Goal: Task Accomplishment & Management: Use online tool/utility

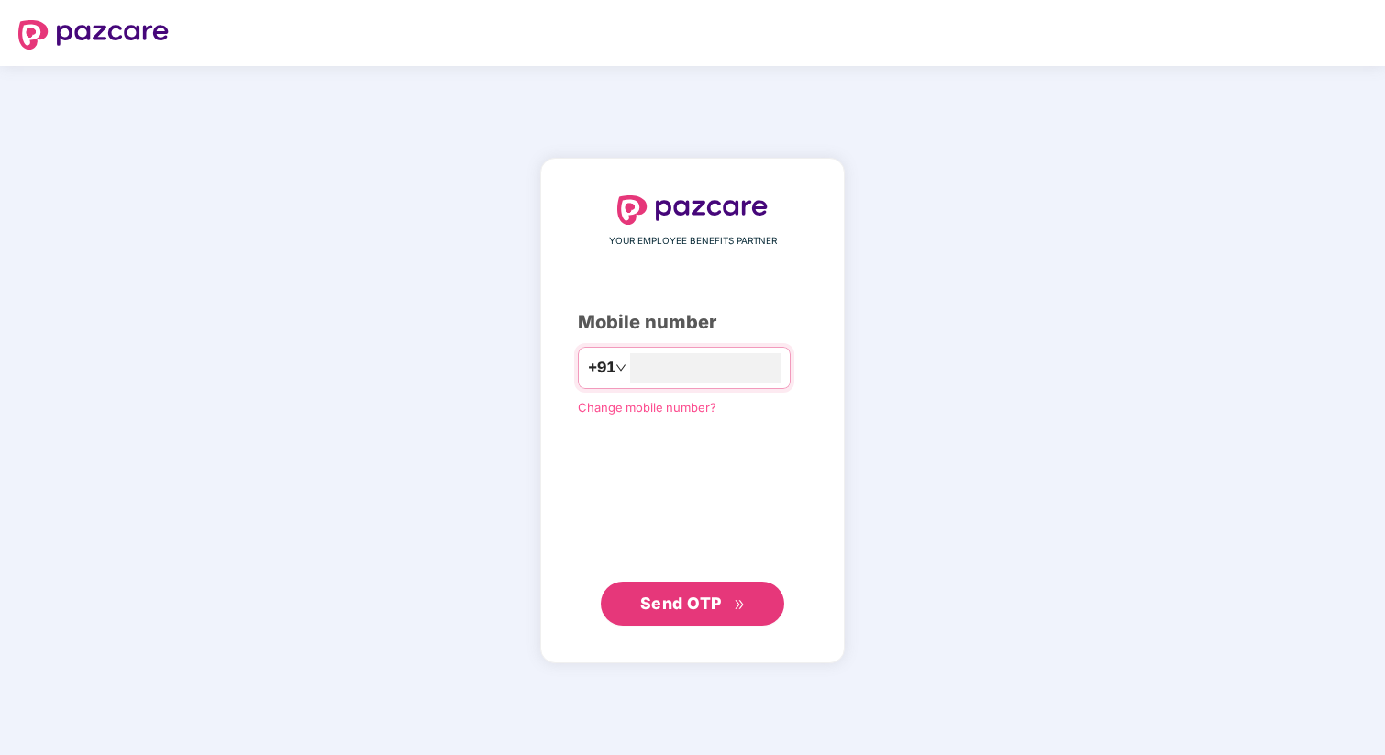
type input "**********"
click at [709, 619] on button "Send OTP" at bounding box center [692, 603] width 183 height 44
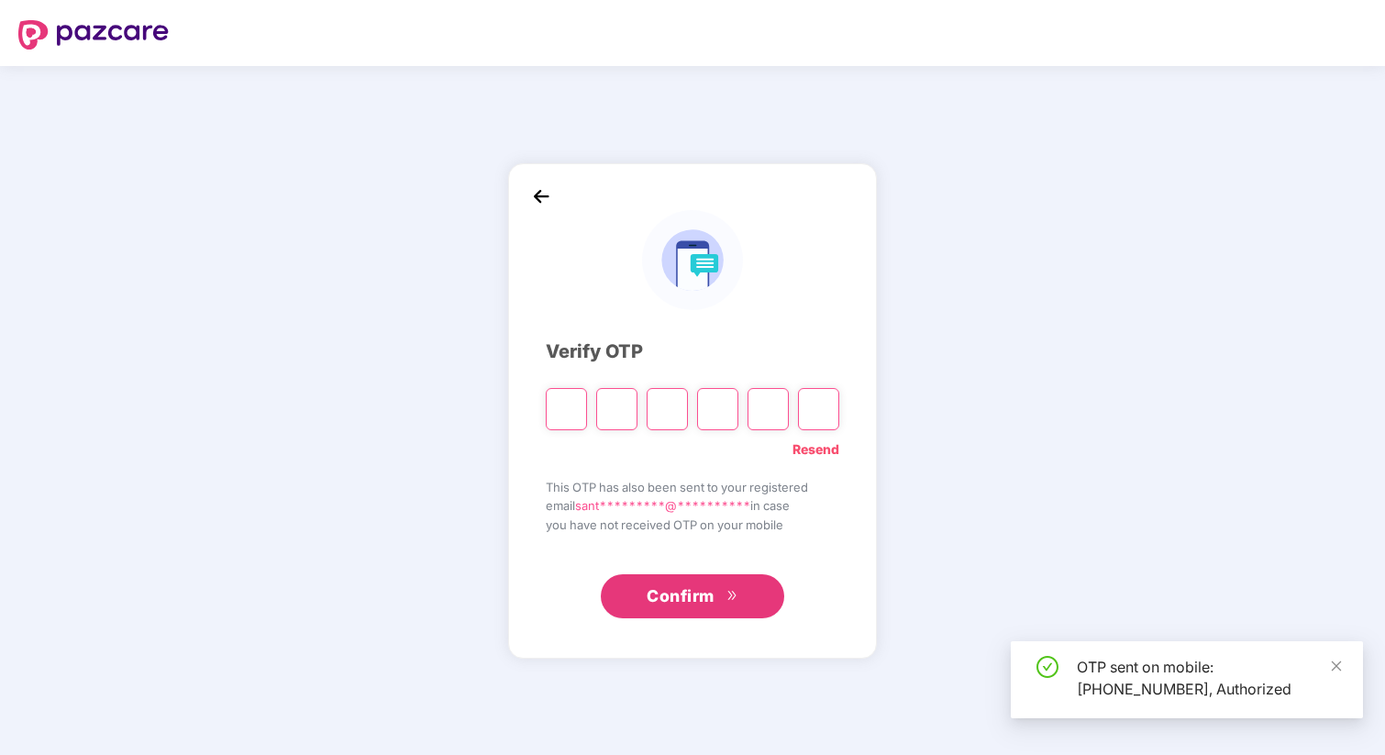
click at [571, 412] on input "Please enter verification code. Digit 1" at bounding box center [566, 409] width 41 height 42
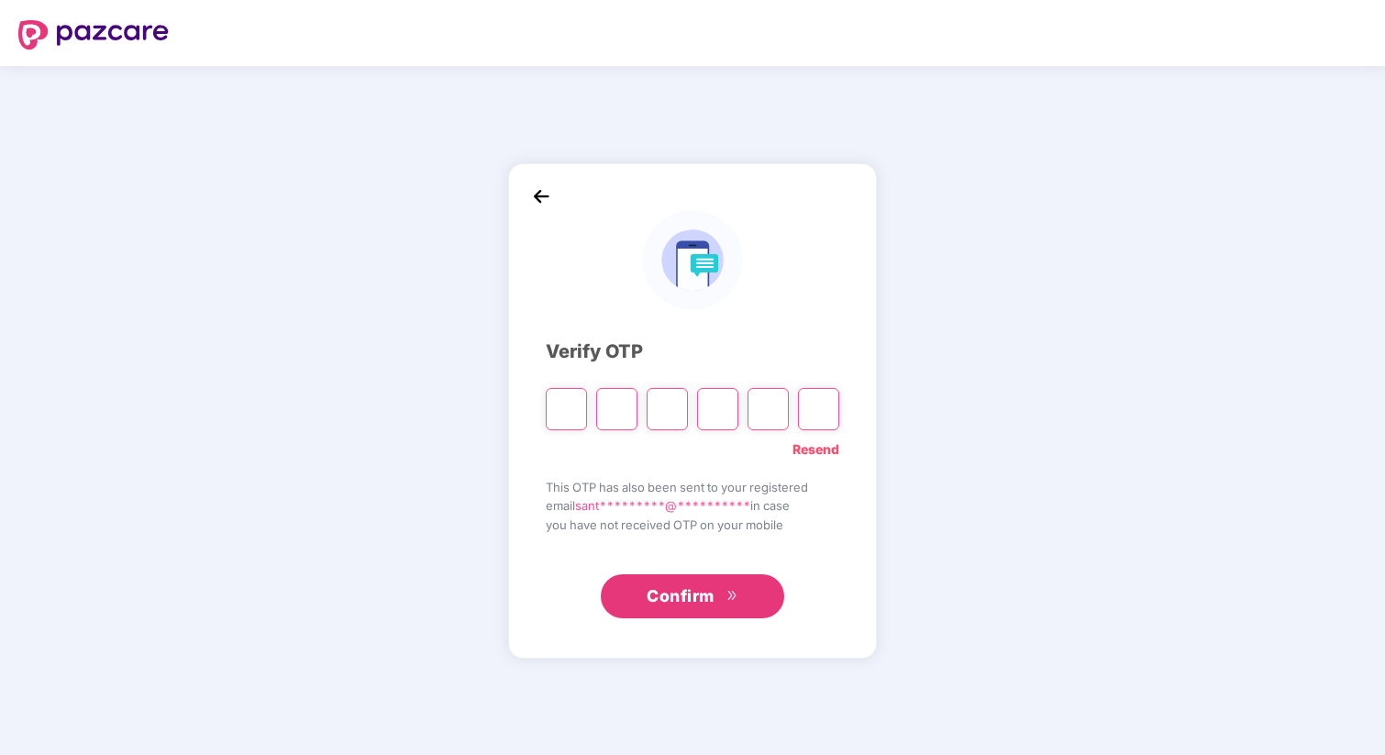
click at [566, 409] on input "Please enter verification code. Digit 1" at bounding box center [566, 409] width 41 height 42
type input "*"
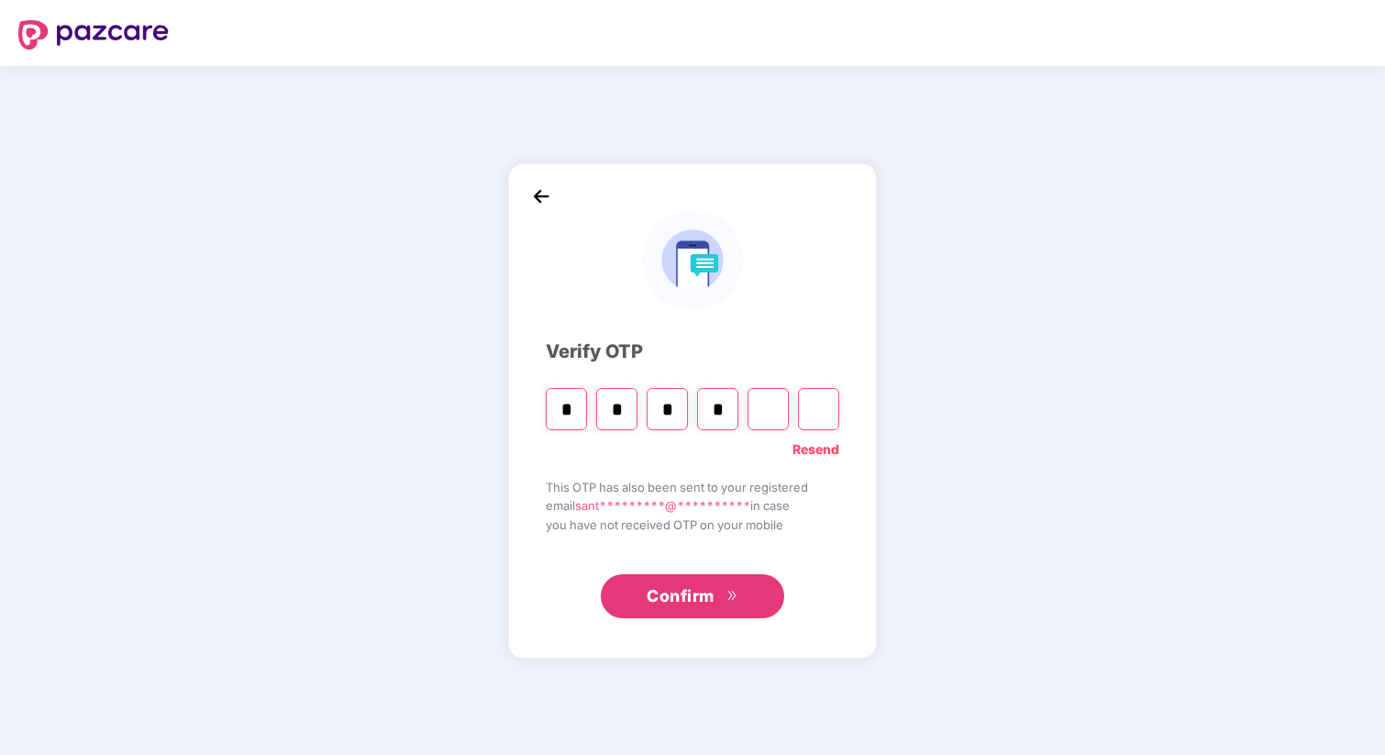
type input "*"
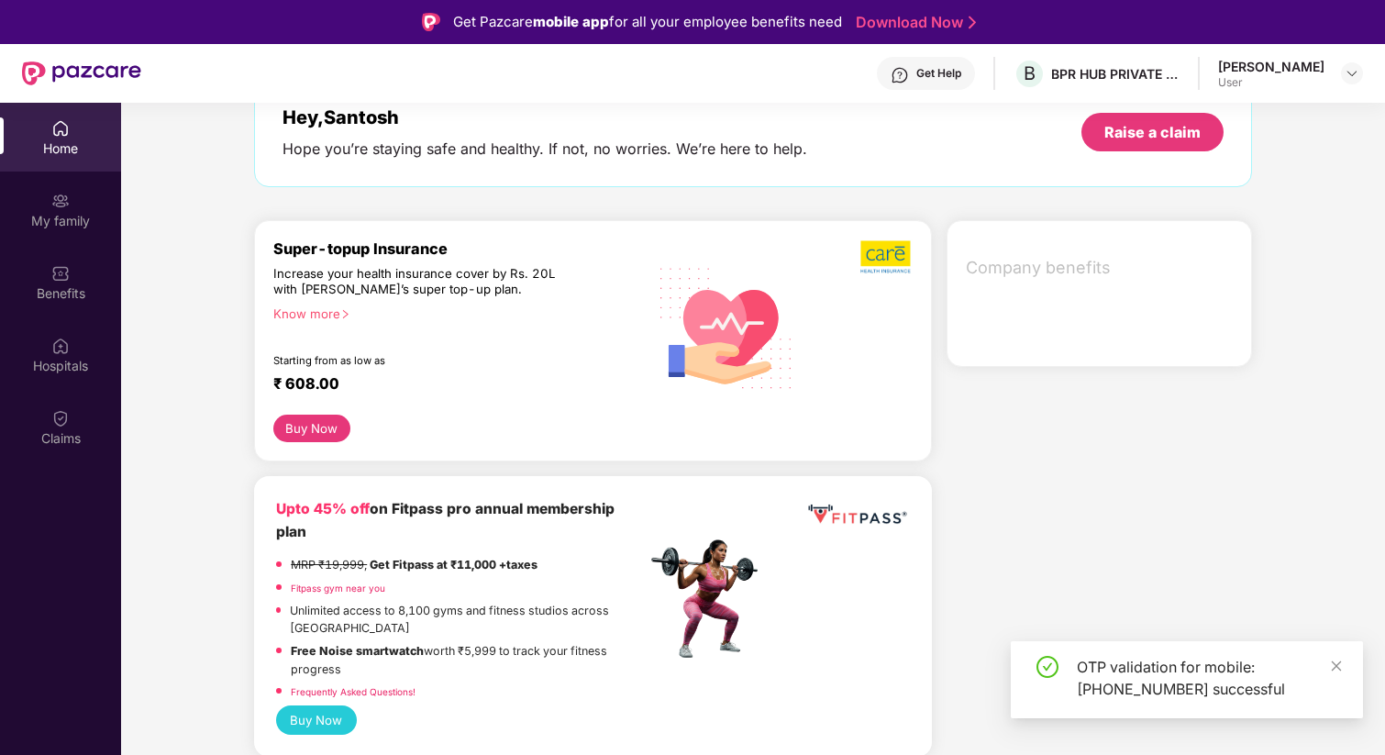
scroll to position [158, 0]
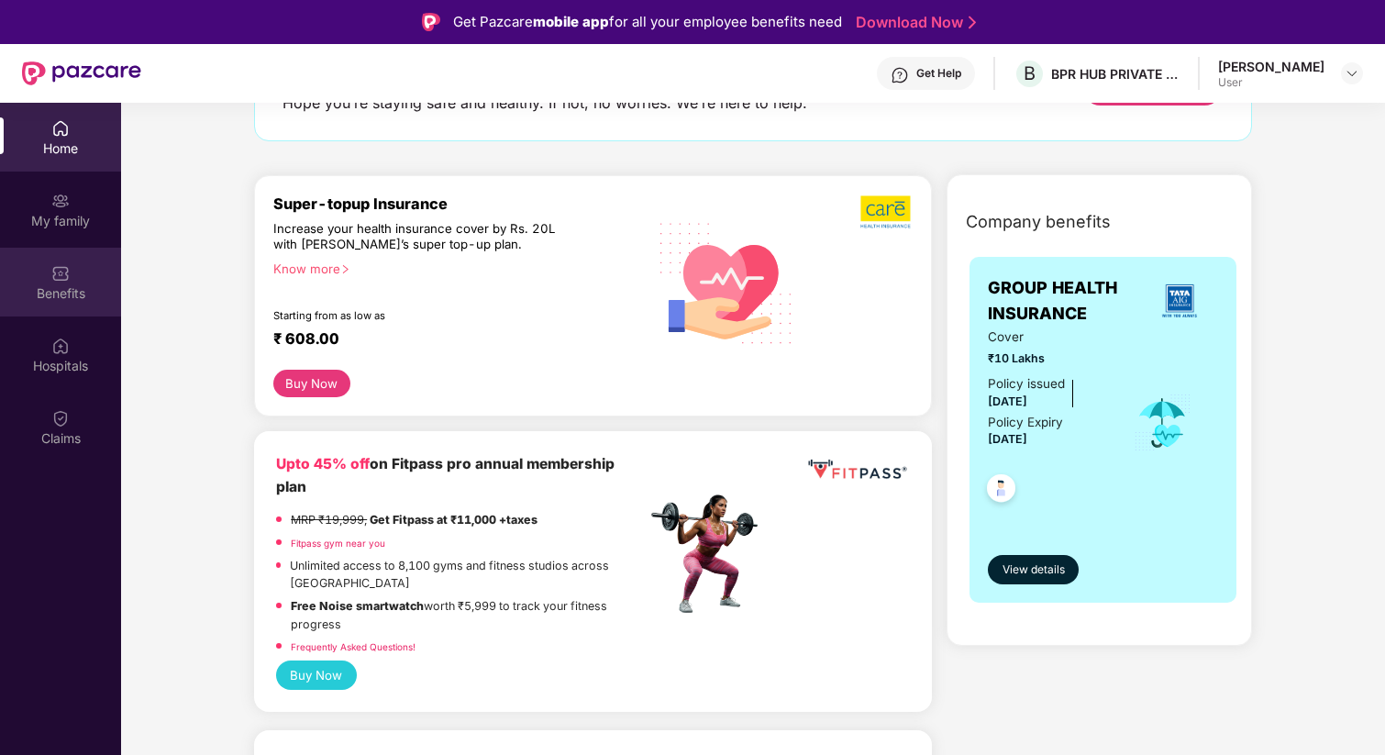
click at [65, 283] on div "Benefits" at bounding box center [60, 282] width 121 height 69
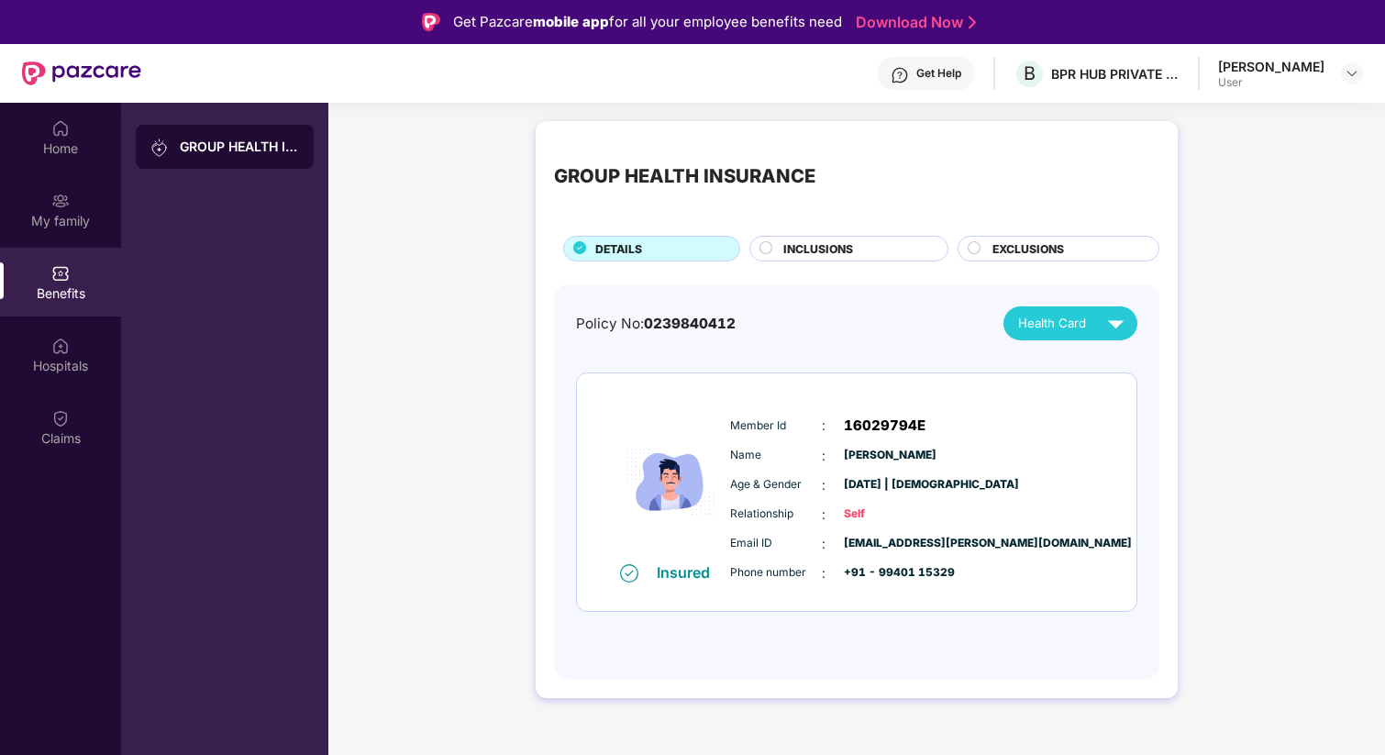
click at [852, 253] on span "INCLUSIONS" at bounding box center [818, 248] width 70 height 17
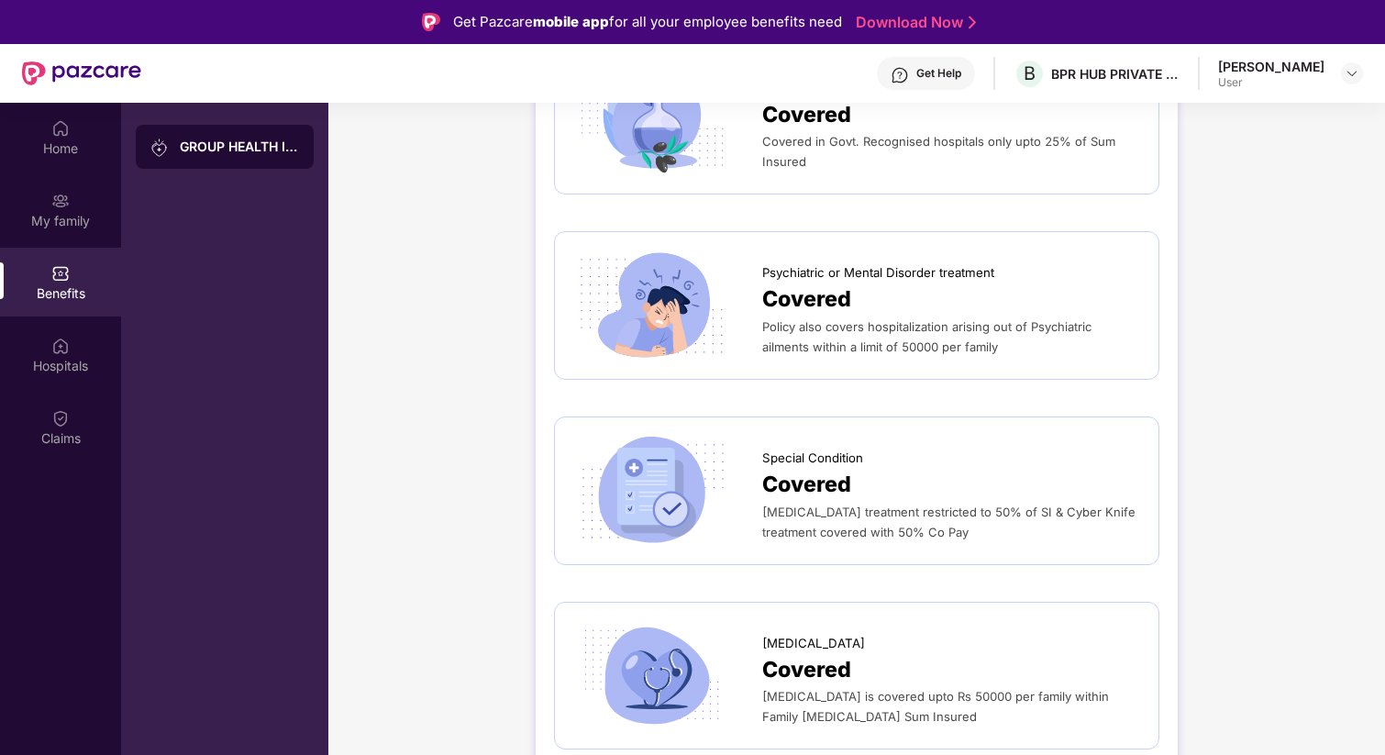
scroll to position [2877, 0]
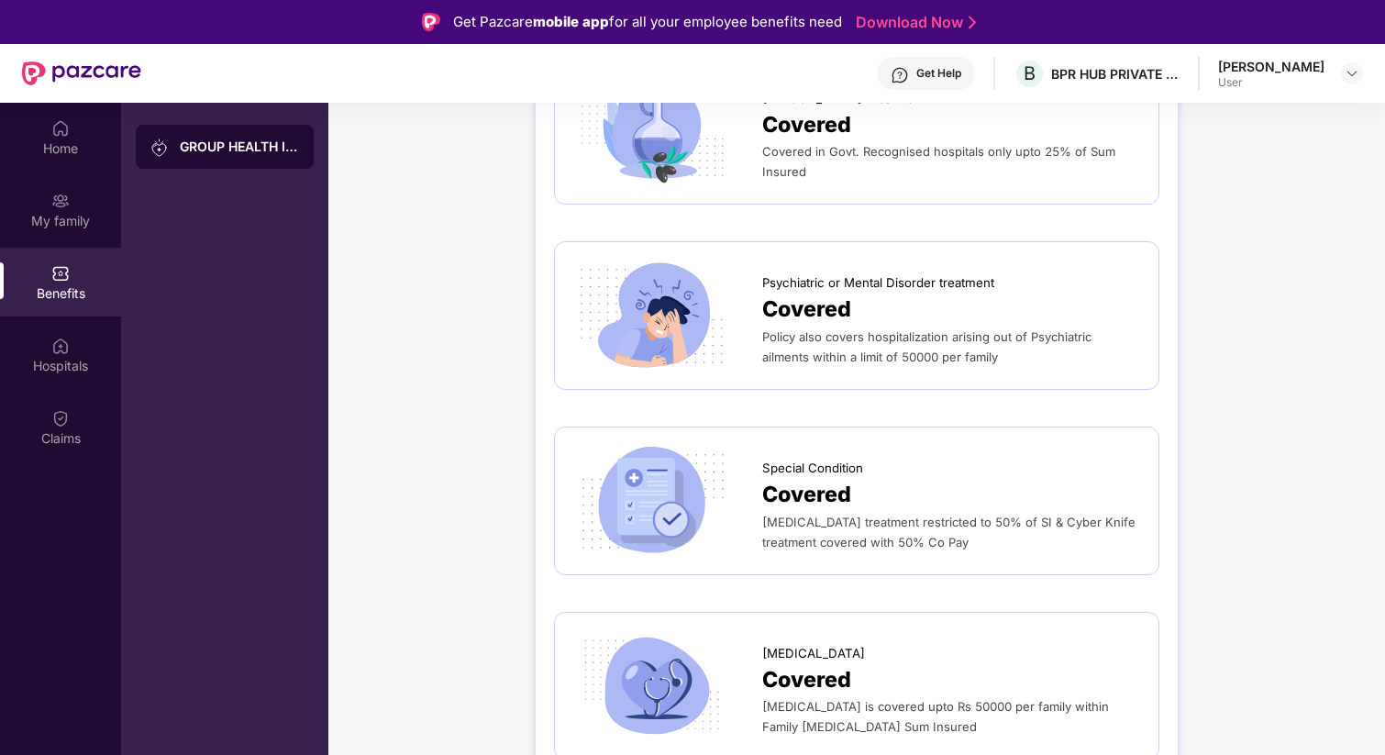
click at [884, 310] on div "Covered" at bounding box center [951, 310] width 378 height 34
click at [840, 305] on span "Covered" at bounding box center [806, 310] width 89 height 34
click at [916, 71] on div "Get Help" at bounding box center [938, 73] width 45 height 15
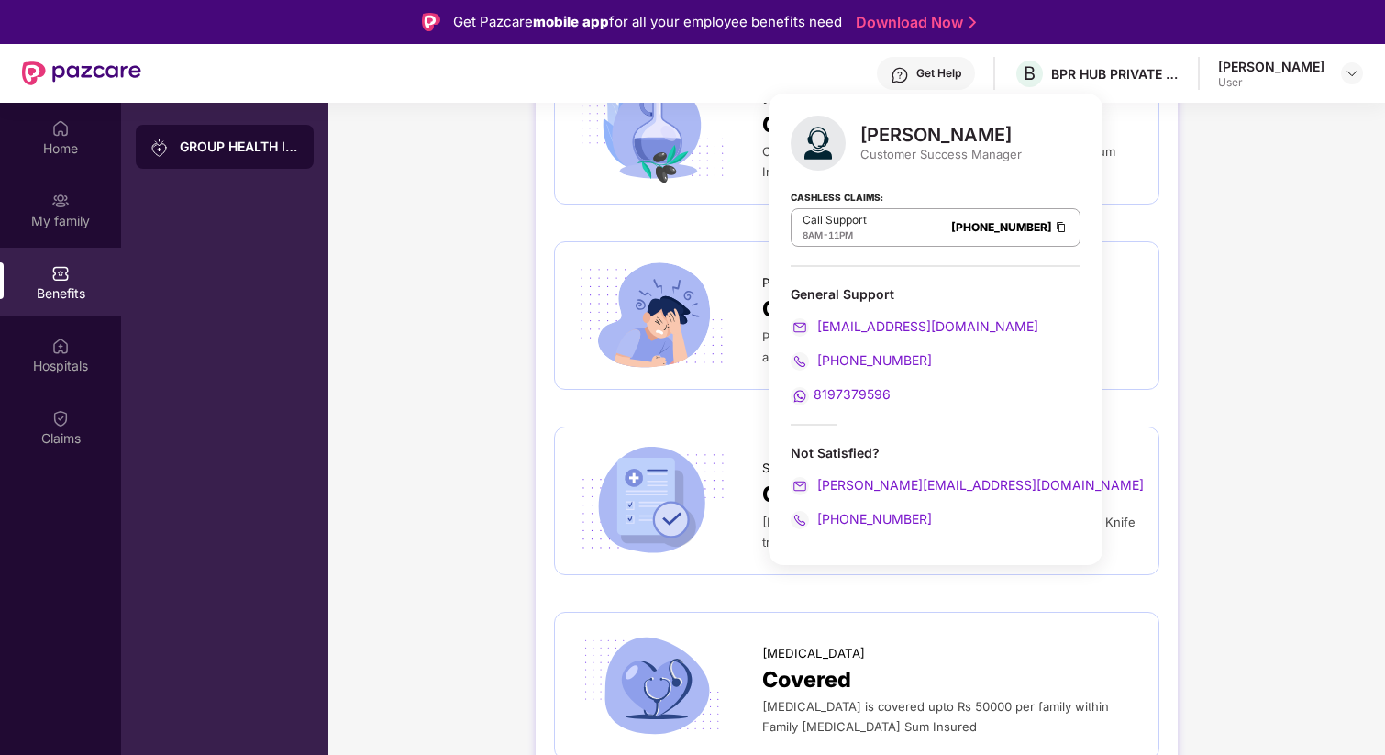
click at [726, 290] on img at bounding box center [652, 315] width 158 height 110
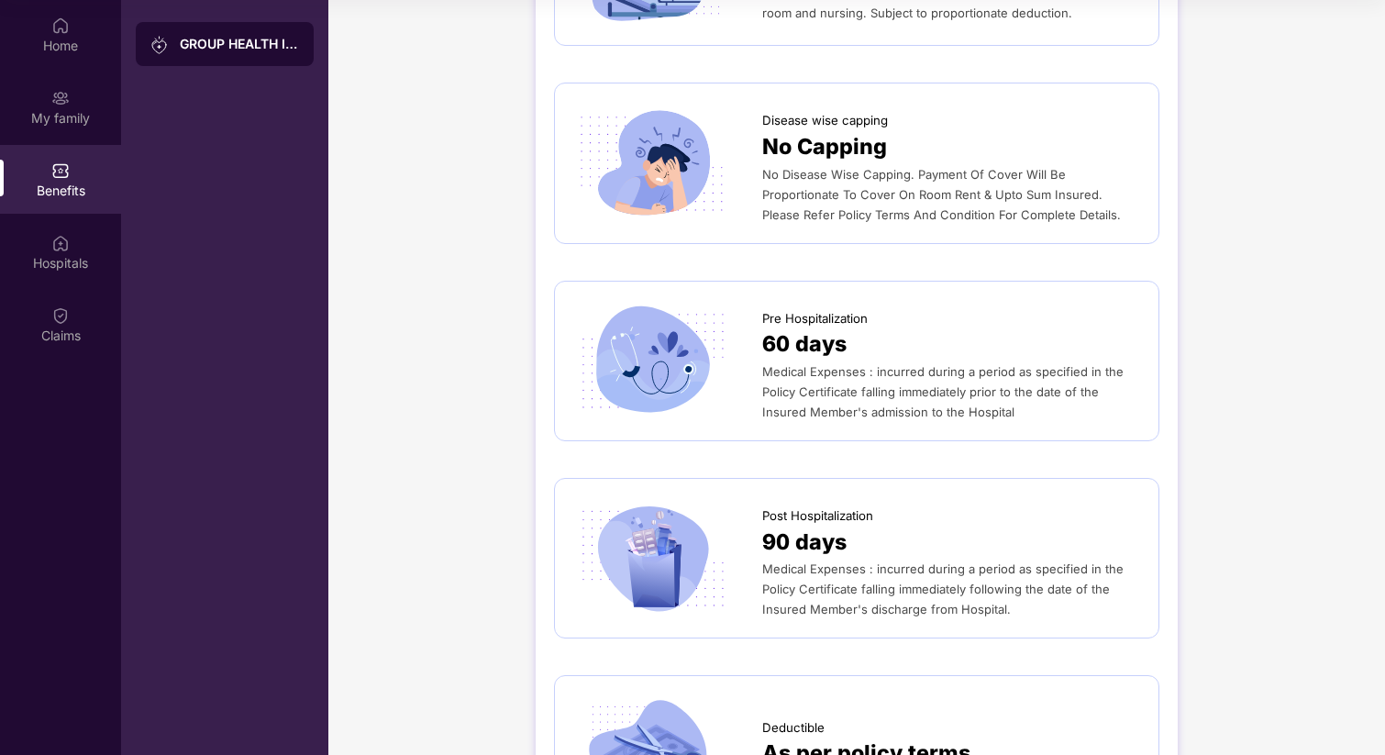
scroll to position [0, 0]
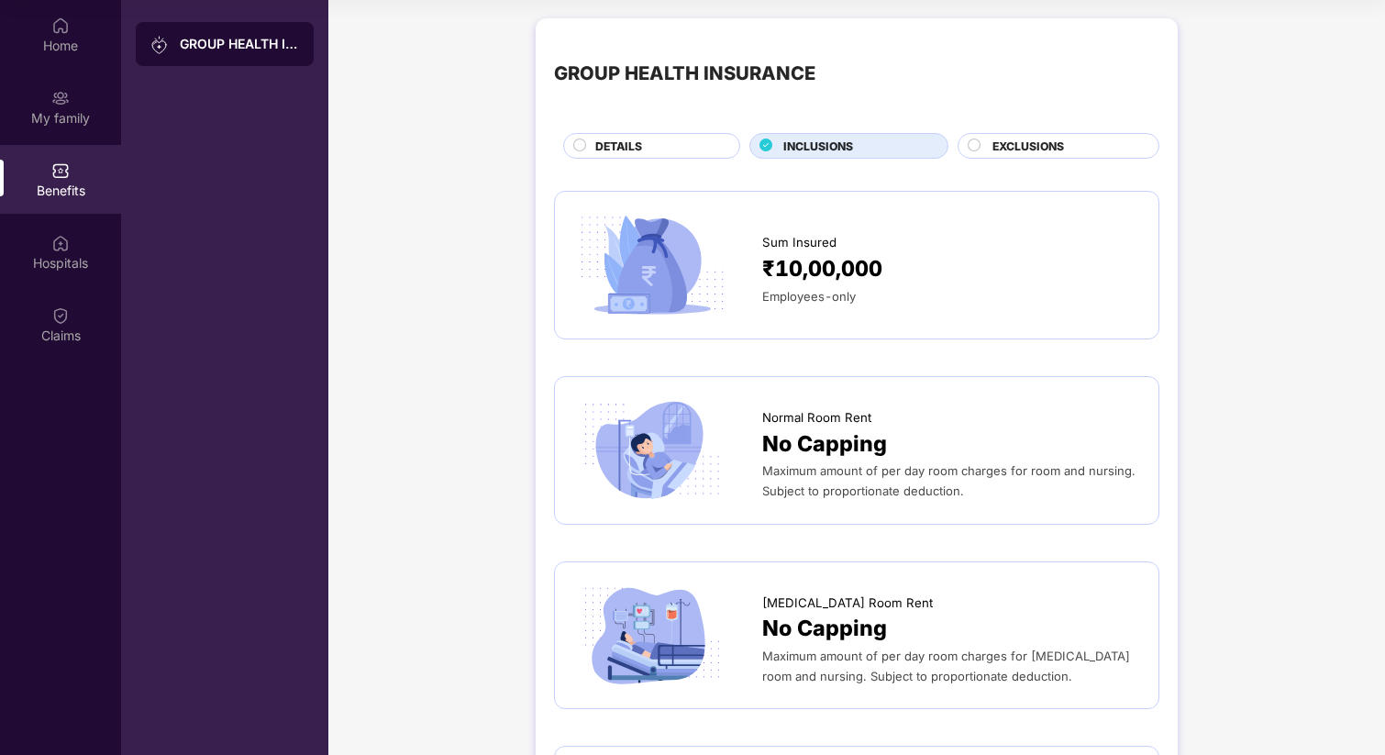
click at [1011, 145] on span "EXCLUSIONS" at bounding box center [1028, 146] width 72 height 17
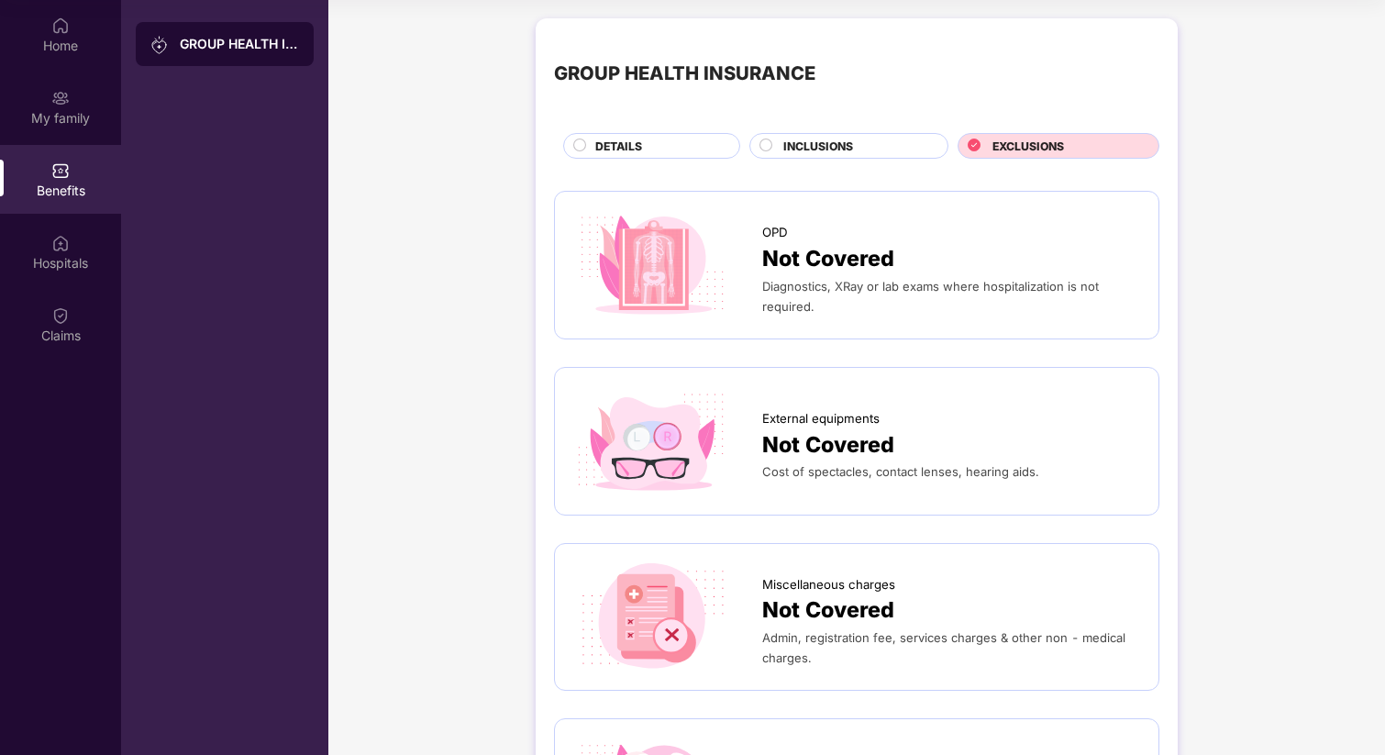
click at [780, 150] on div "INCLUSIONS" at bounding box center [856, 148] width 164 height 20
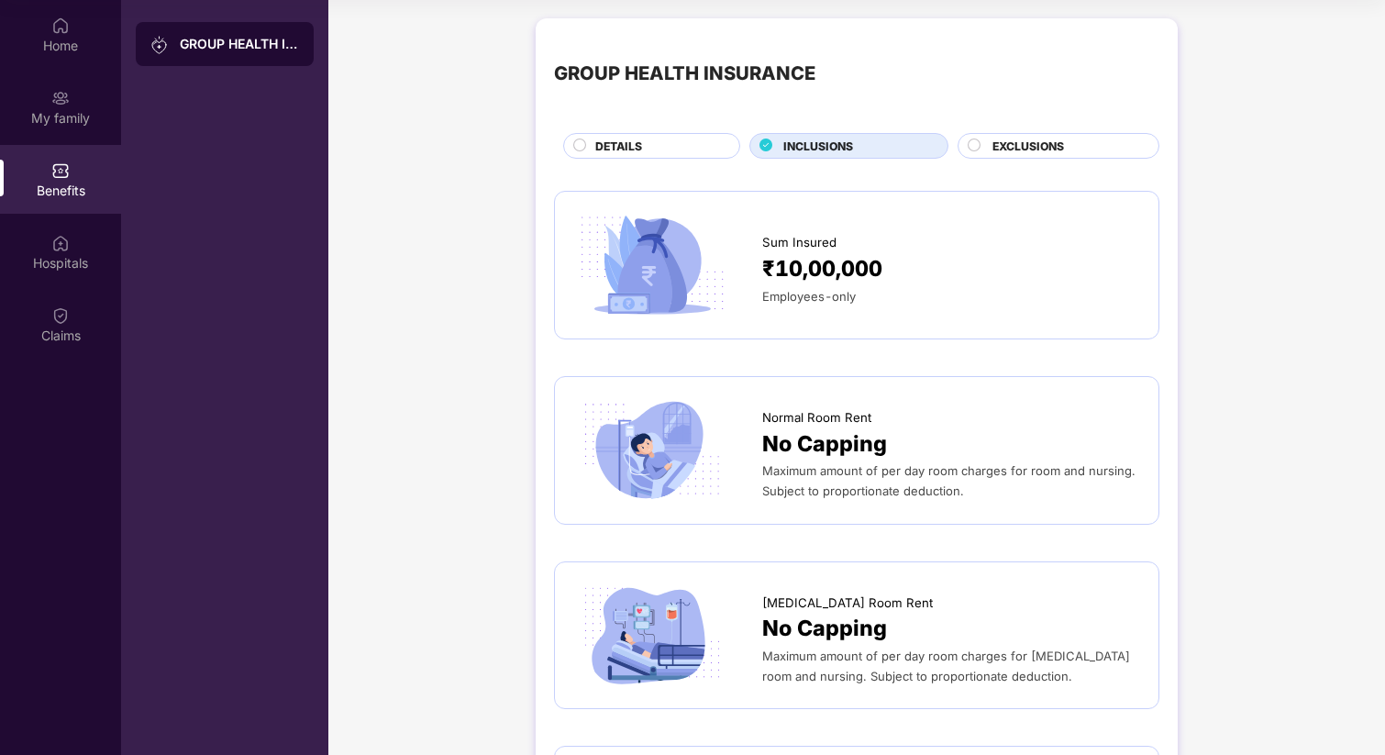
click at [648, 149] on div "DETAILS" at bounding box center [657, 148] width 143 height 20
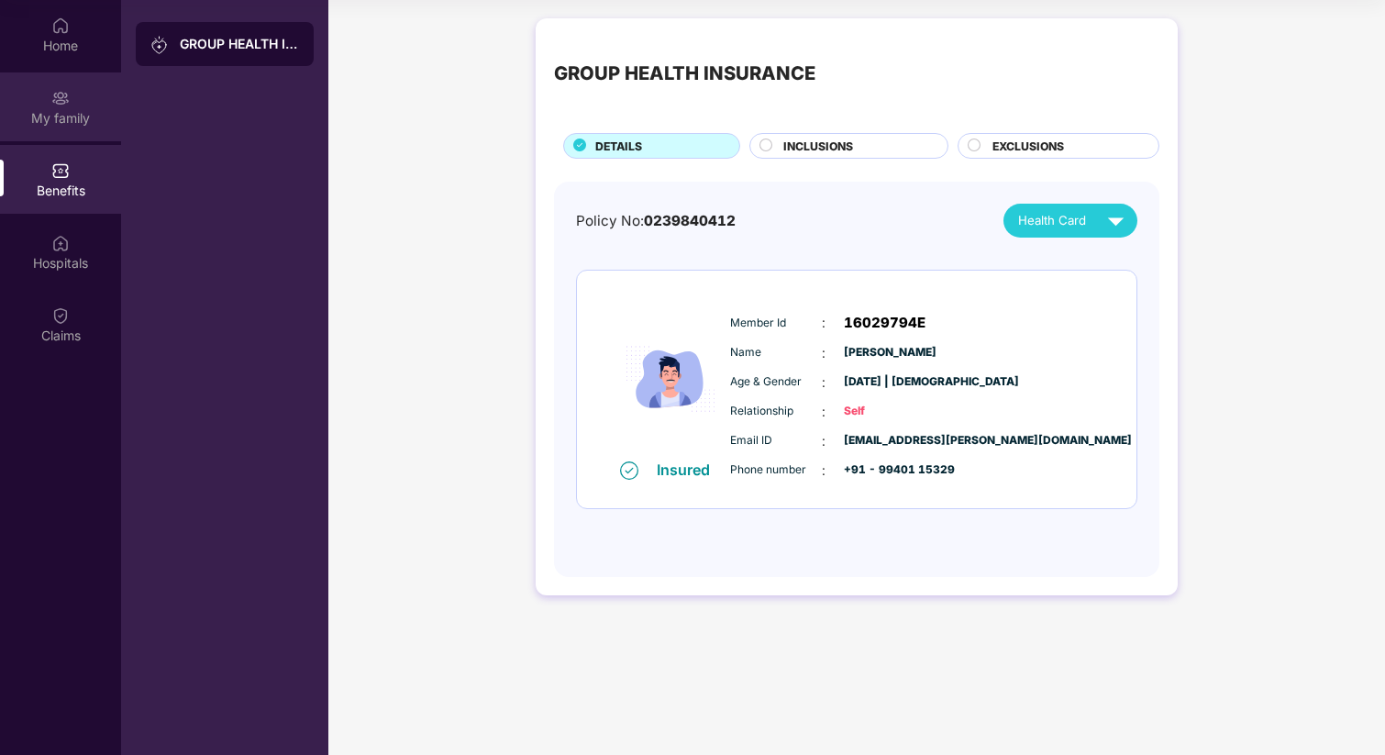
click at [65, 114] on div "My family" at bounding box center [60, 118] width 121 height 18
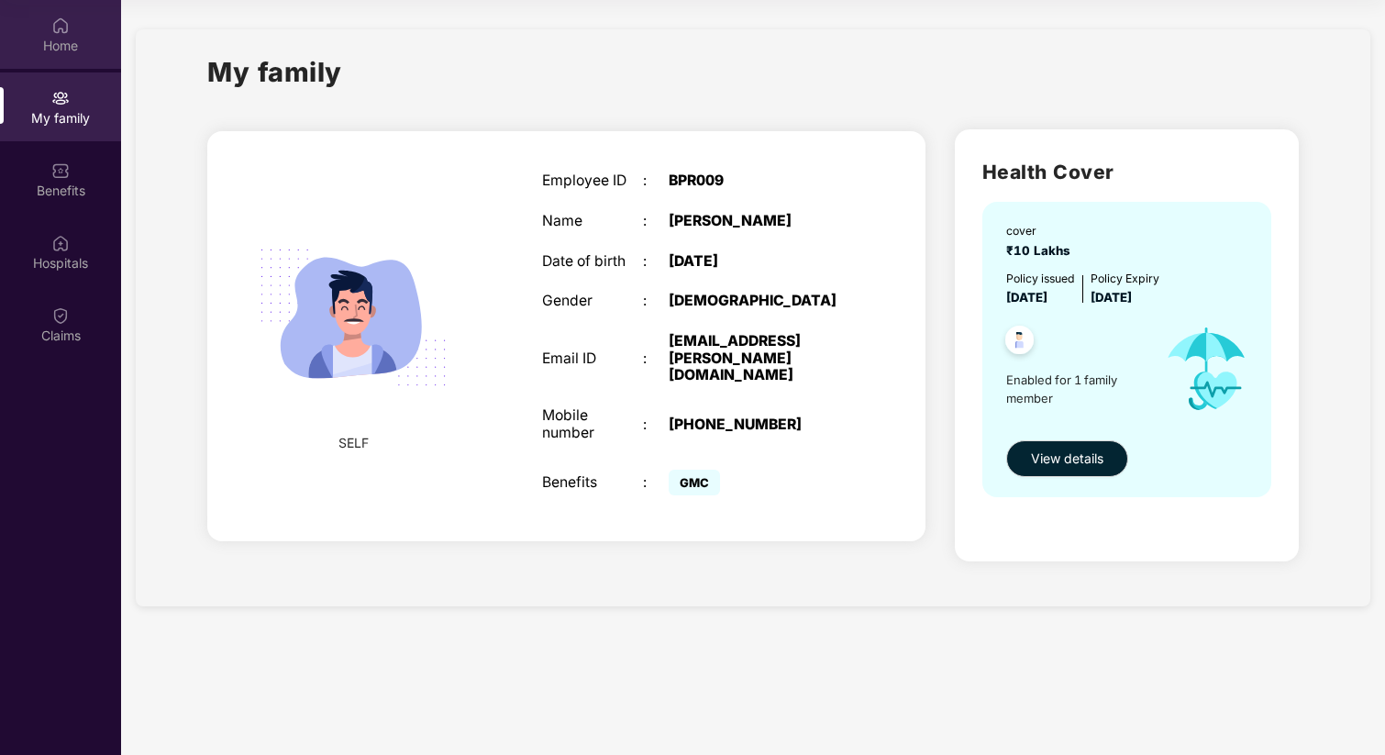
click at [65, 31] on img at bounding box center [60, 26] width 18 height 18
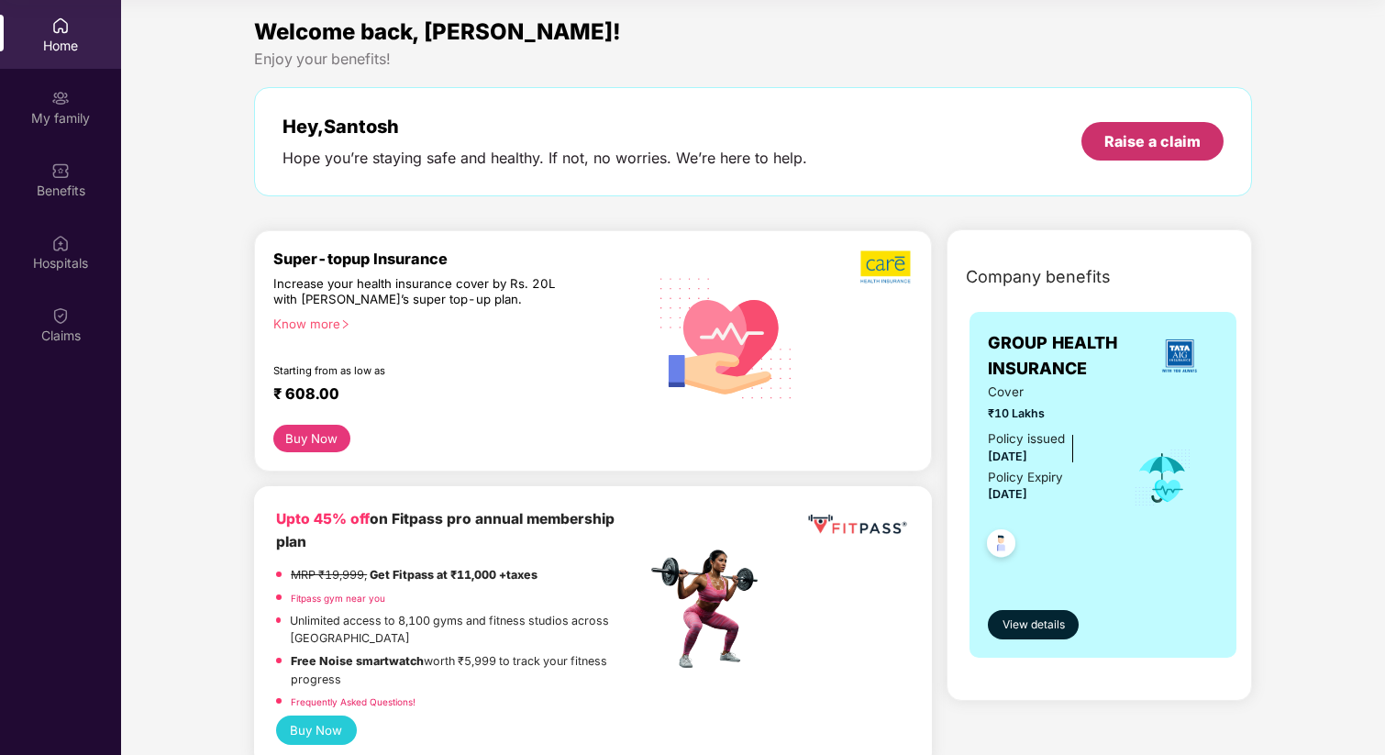
click at [1155, 142] on div "Raise a claim" at bounding box center [1152, 141] width 96 height 20
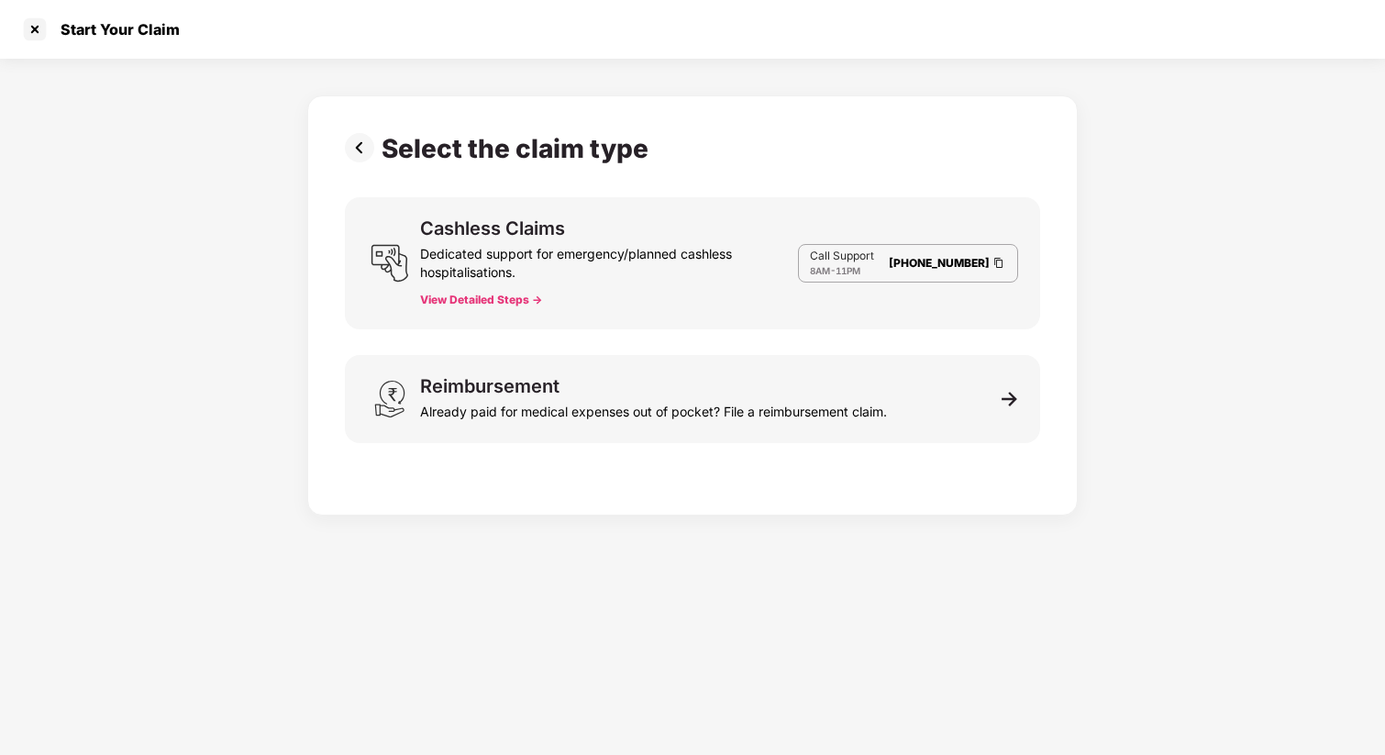
scroll to position [44, 0]
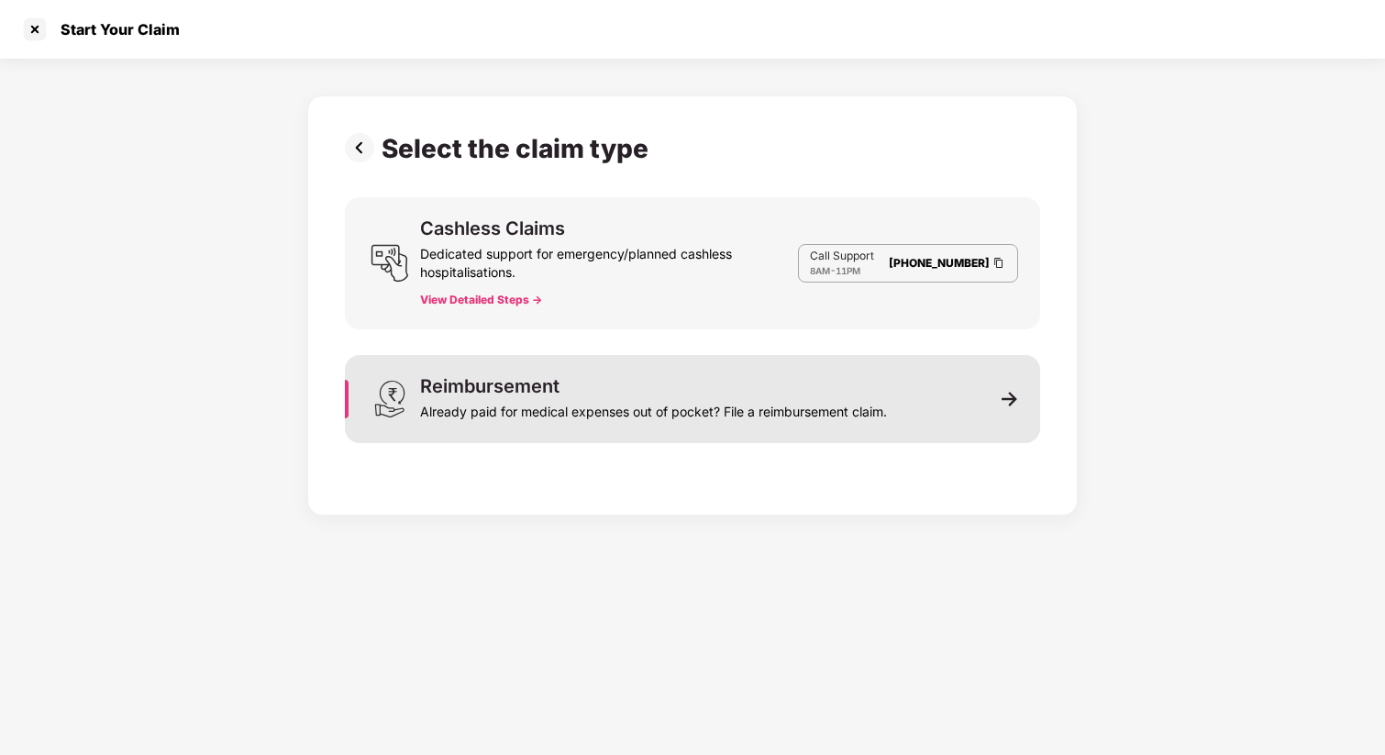
click at [515, 383] on div "Reimbursement" at bounding box center [489, 386] width 139 height 18
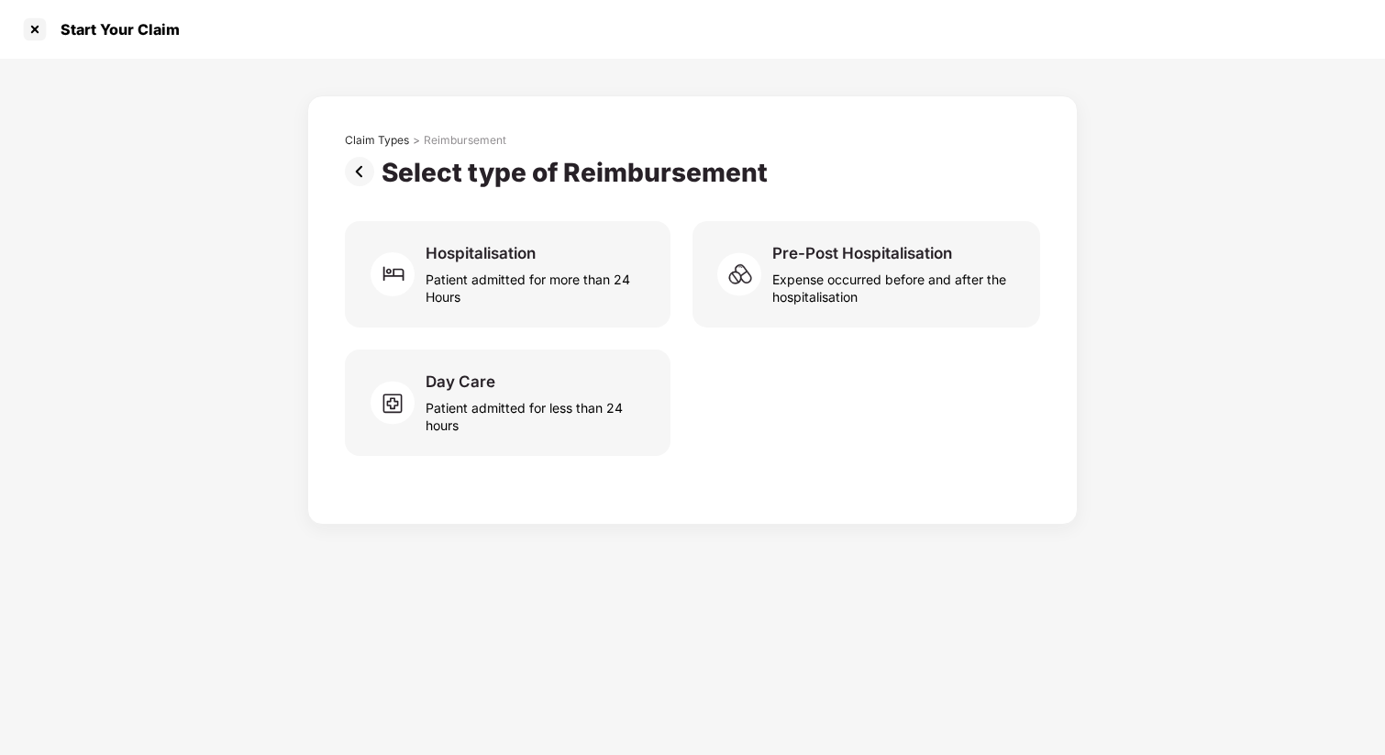
click at [356, 168] on img at bounding box center [363, 171] width 37 height 29
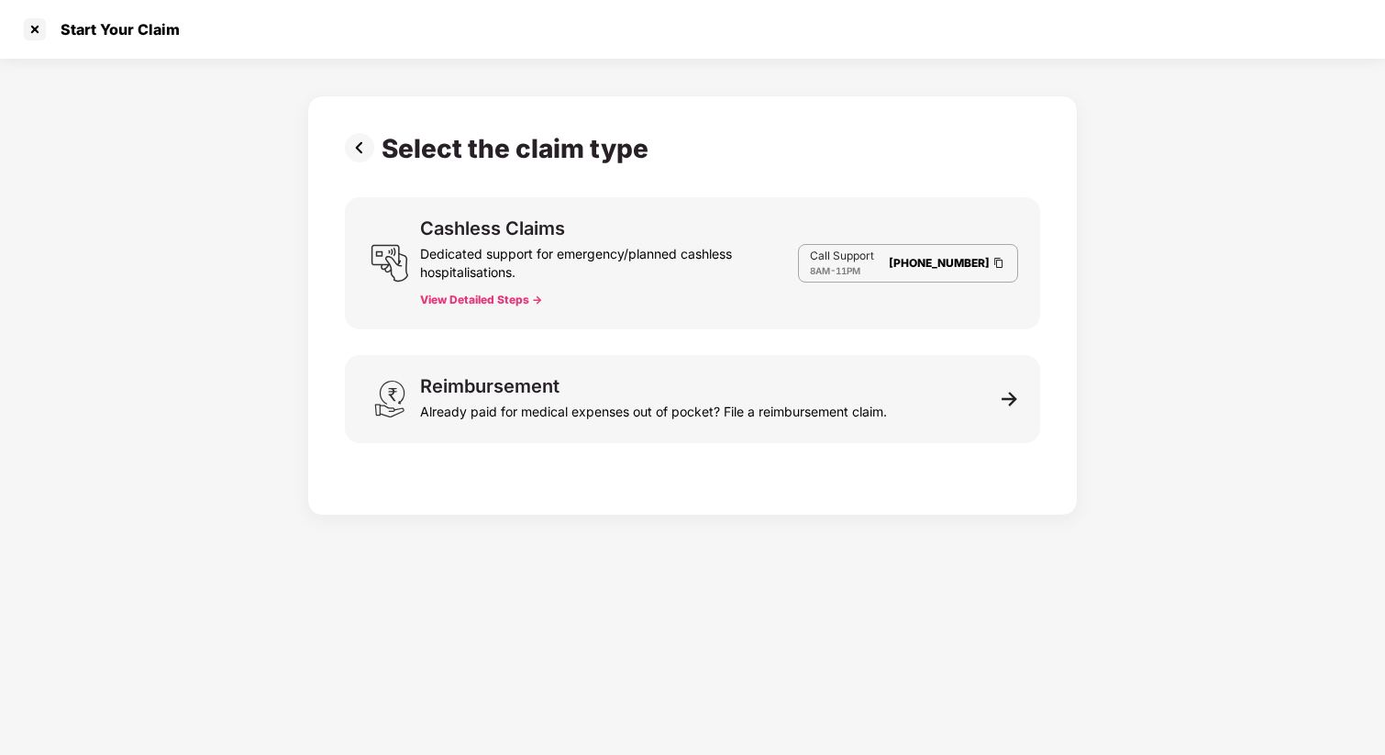
click at [360, 147] on img at bounding box center [363, 147] width 37 height 29
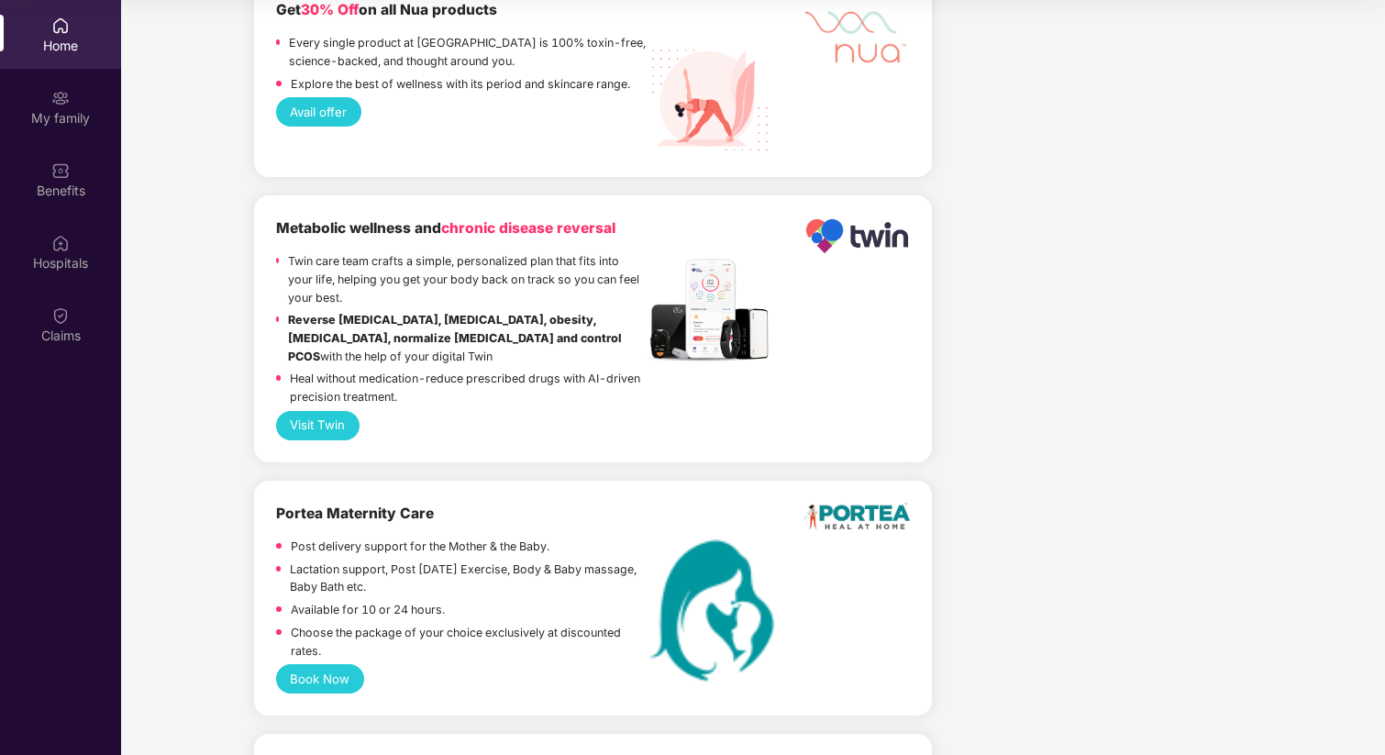
scroll to position [3656, 0]
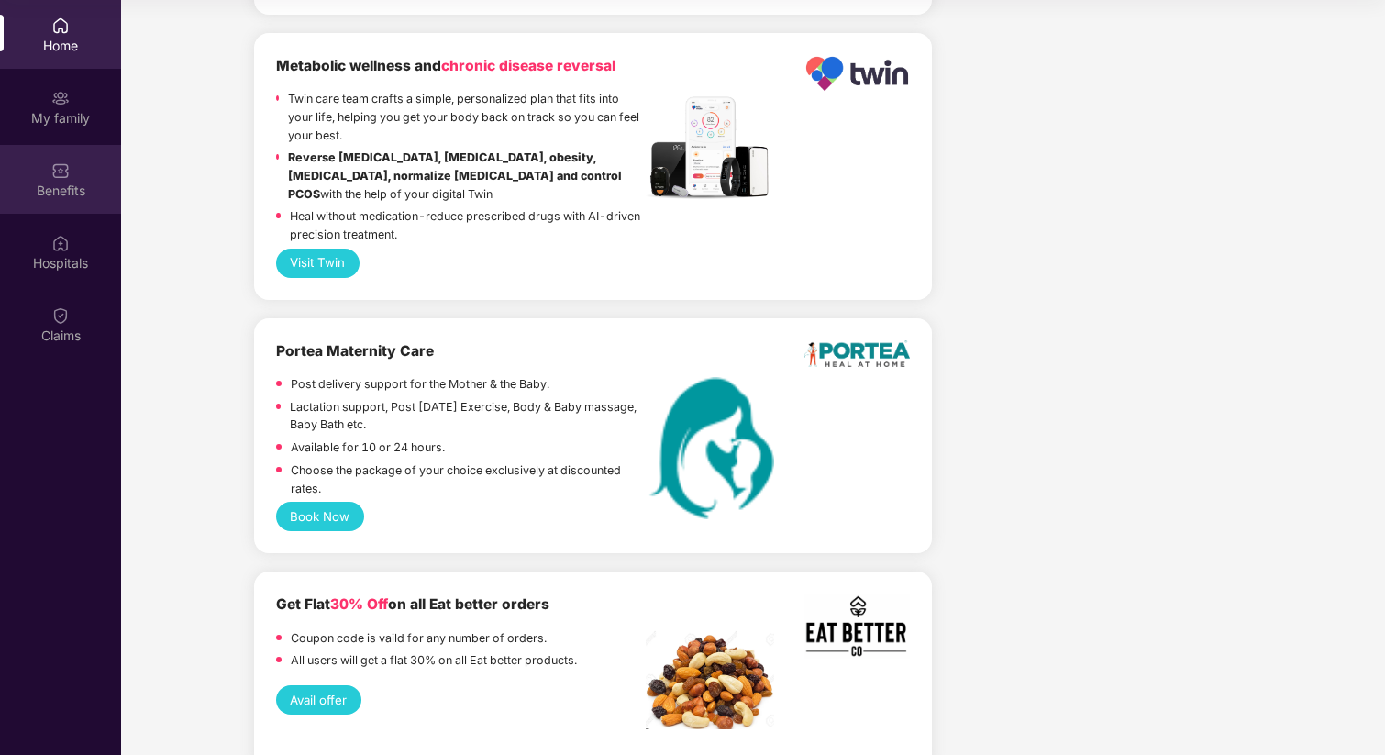
click at [62, 190] on div "Benefits" at bounding box center [60, 191] width 121 height 18
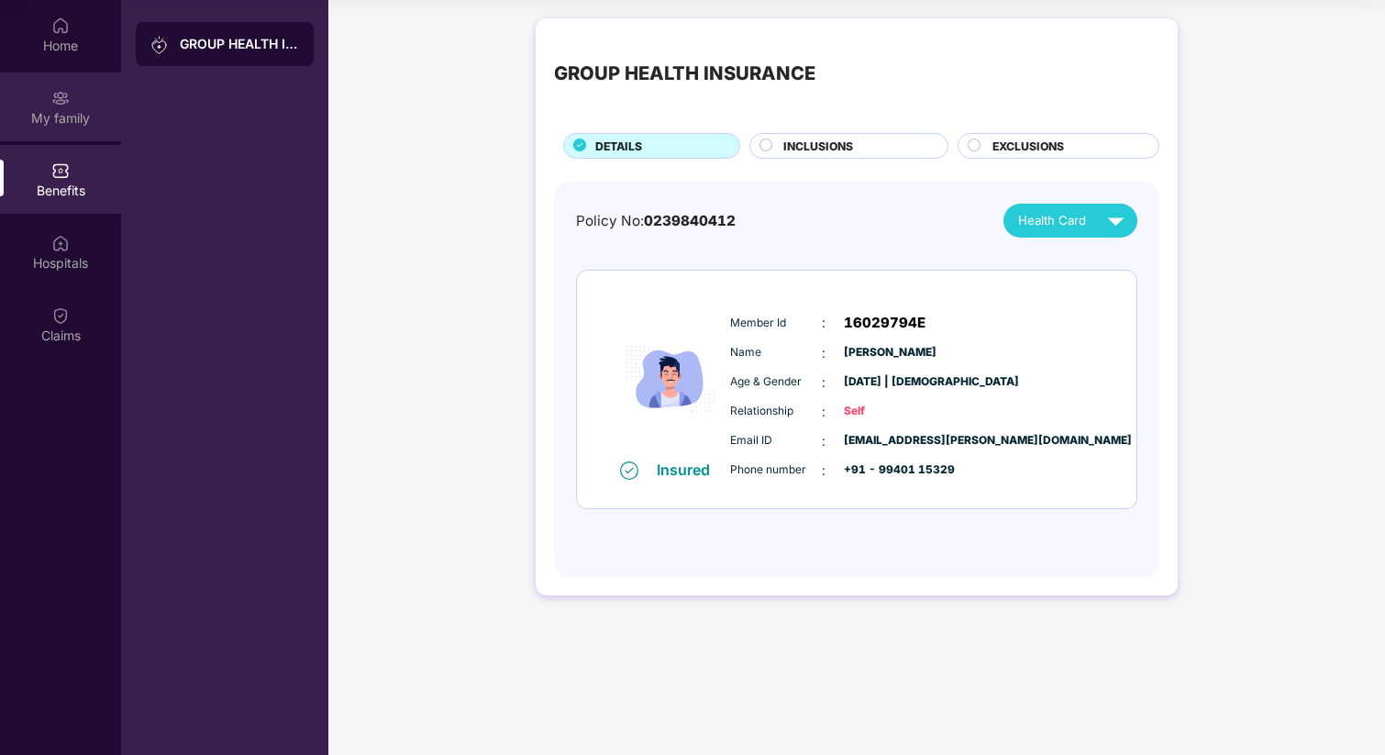
click at [75, 114] on div "My family" at bounding box center [60, 118] width 121 height 18
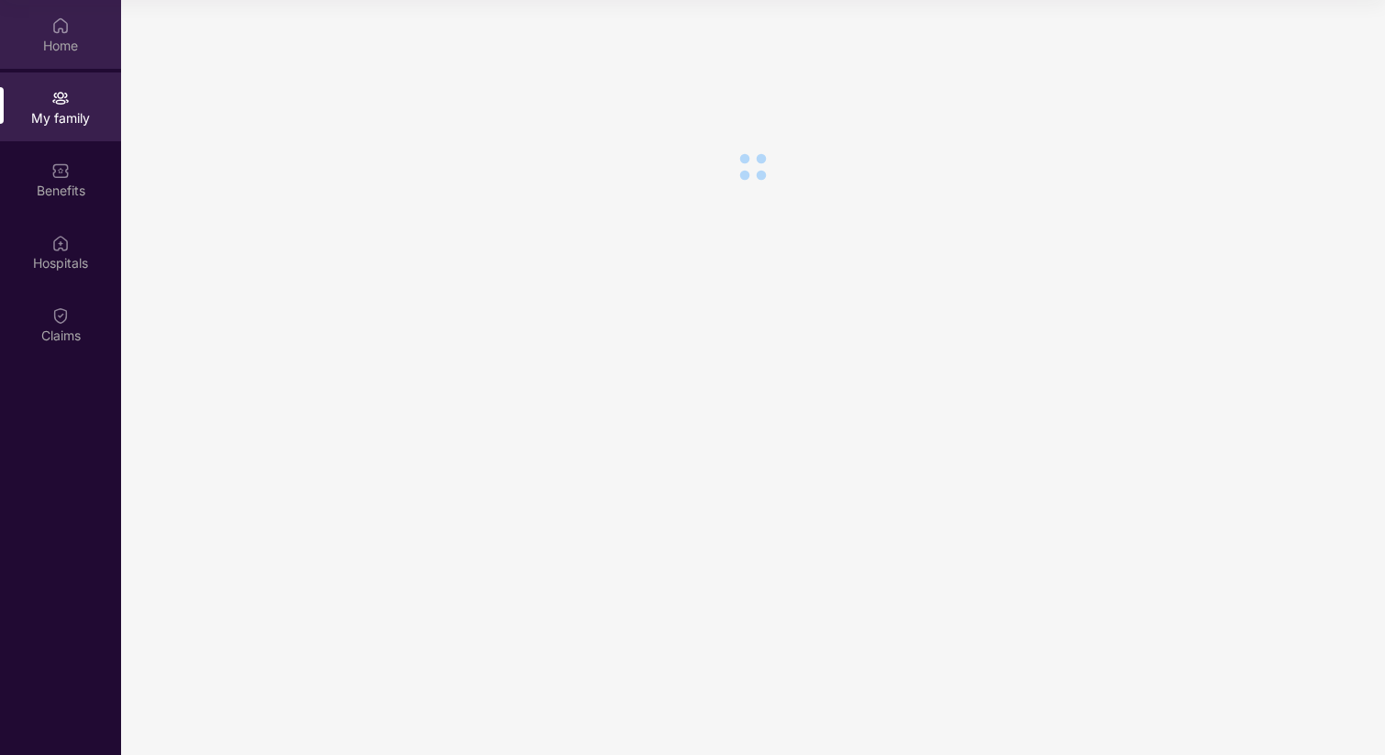
click at [69, 54] on div "Home" at bounding box center [60, 34] width 121 height 69
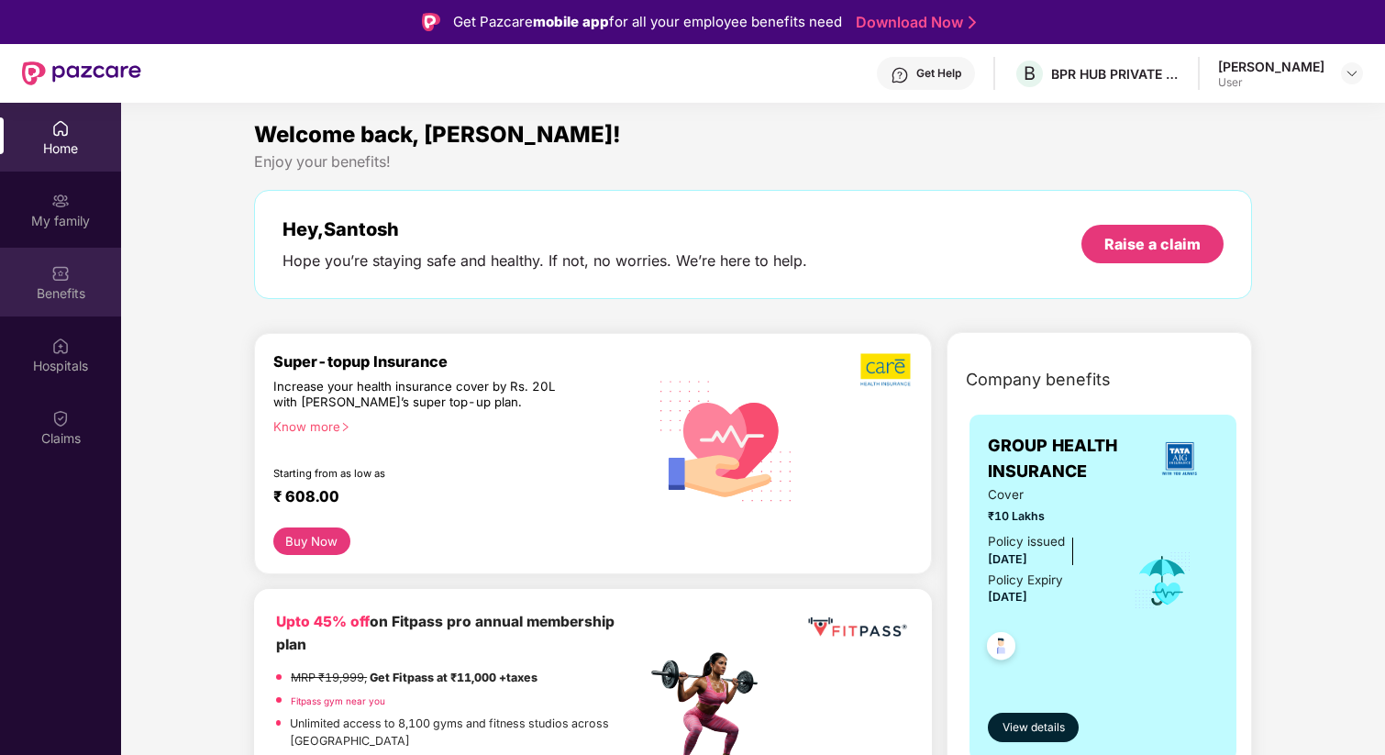
click at [71, 276] on div "Benefits" at bounding box center [60, 282] width 121 height 69
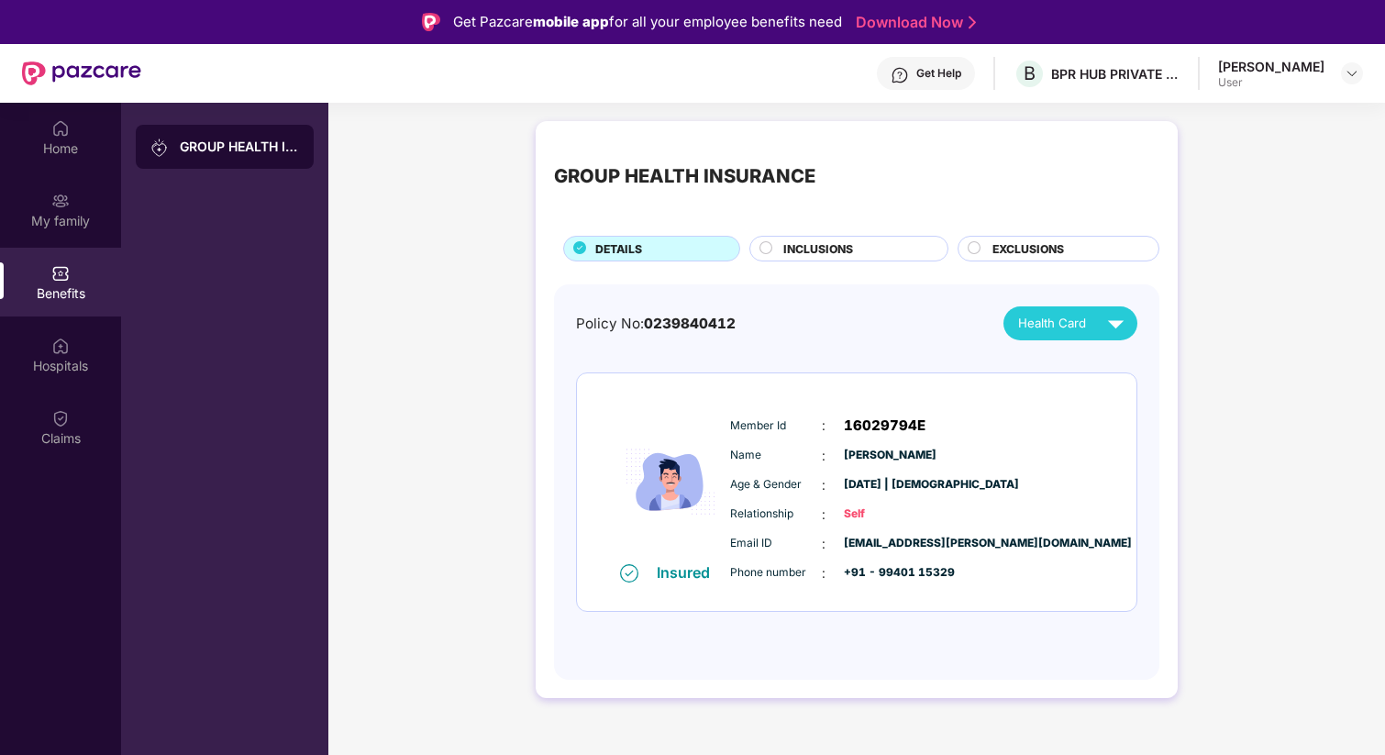
click at [916, 73] on div "Get Help" at bounding box center [938, 73] width 45 height 15
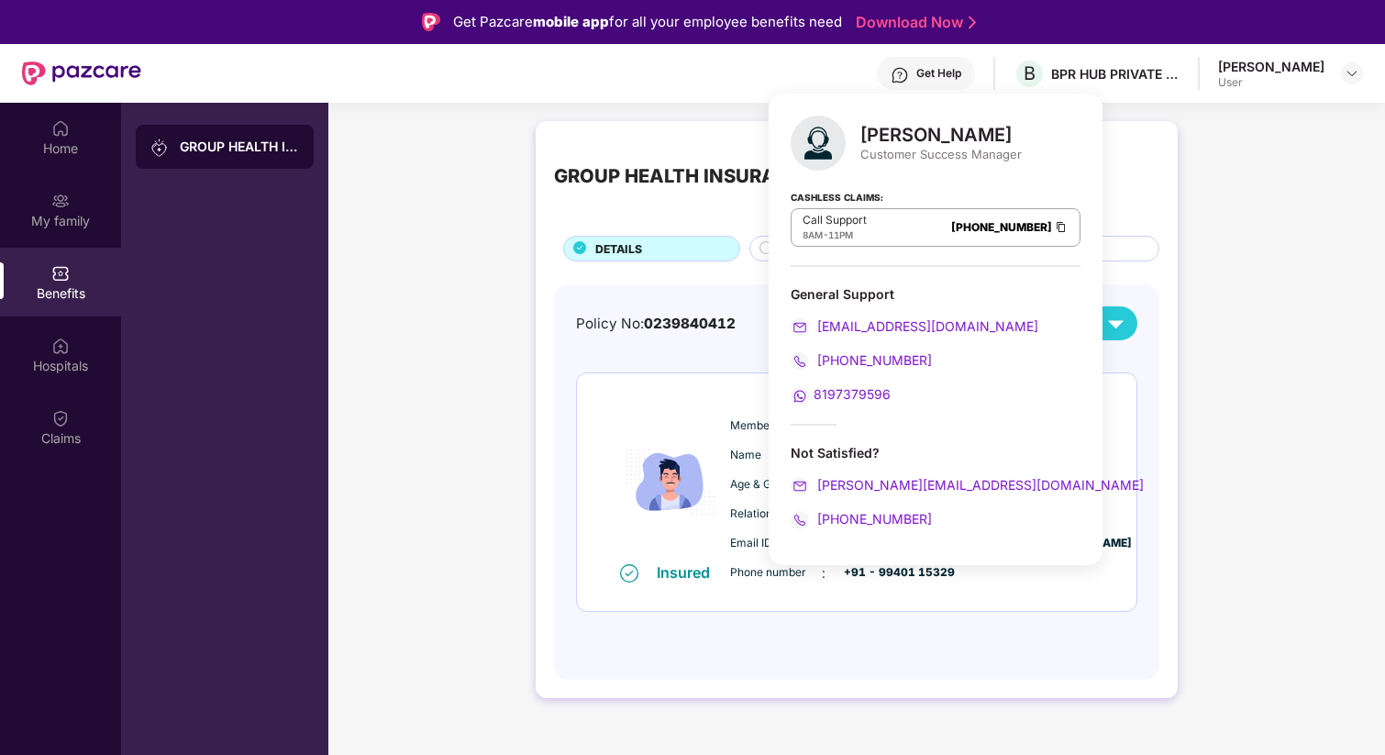
click at [981, 257] on div "Cashless Claims: Call Support 8AM - 11PM [PHONE_NUMBER]" at bounding box center [936, 221] width 290 height 92
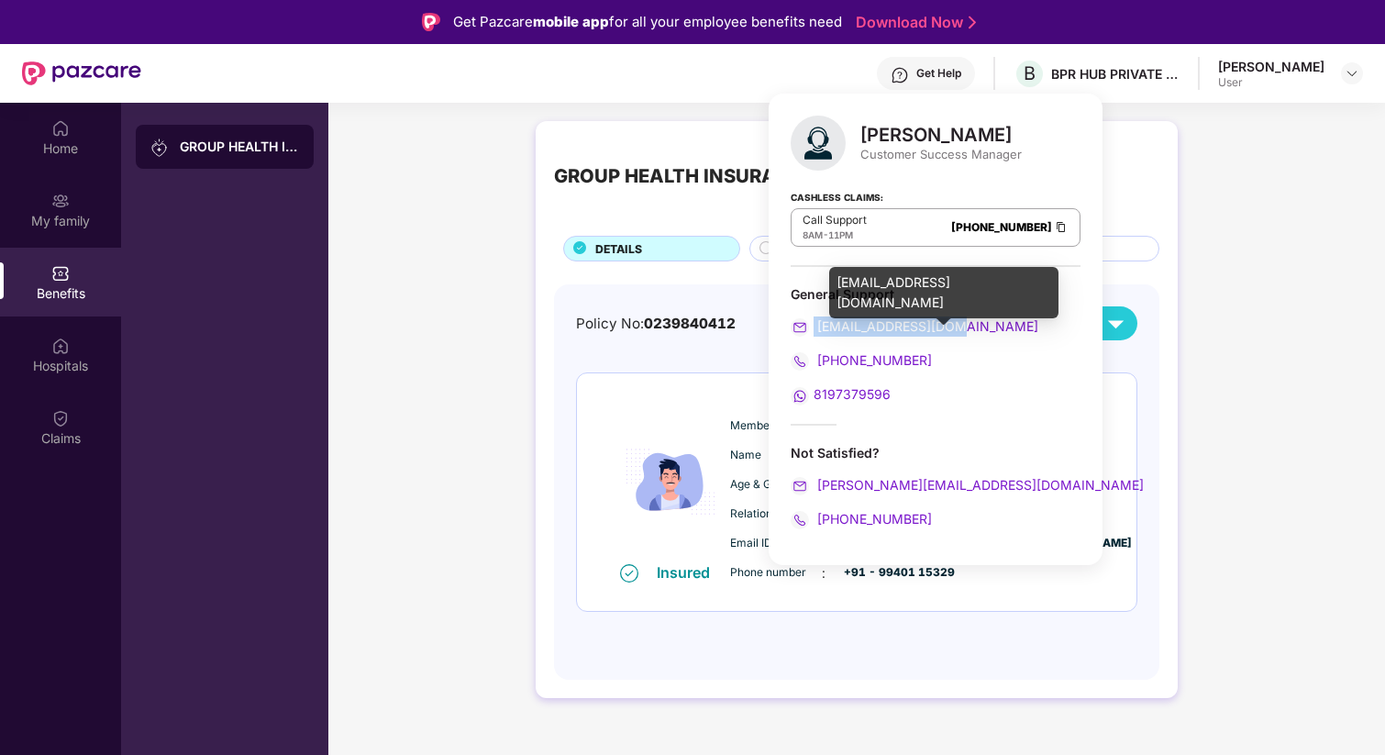
drag, startPoint x: 970, startPoint y: 322, endPoint x: 815, endPoint y: 324, distance: 155.0
click at [815, 324] on div "[EMAIL_ADDRESS][DOMAIN_NAME]" at bounding box center [936, 326] width 290 height 20
copy span "[EMAIL_ADDRESS][DOMAIN_NAME]"
